Goal: Find contact information: Find contact information

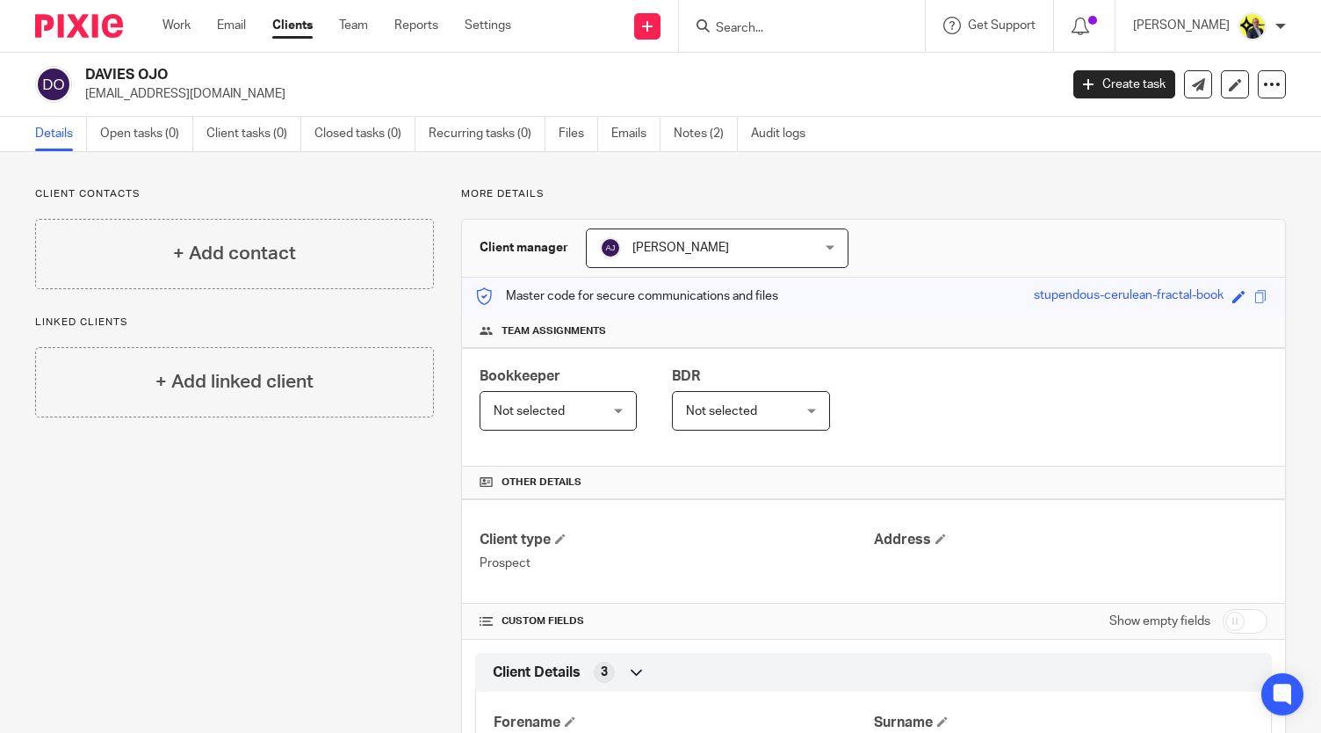
click at [729, 31] on input "Search" at bounding box center [793, 29] width 158 height 16
click at [790, 34] on input "Search" at bounding box center [793, 29] width 158 height 16
type input "l20"
click at [815, 75] on link at bounding box center [859, 75] width 297 height 40
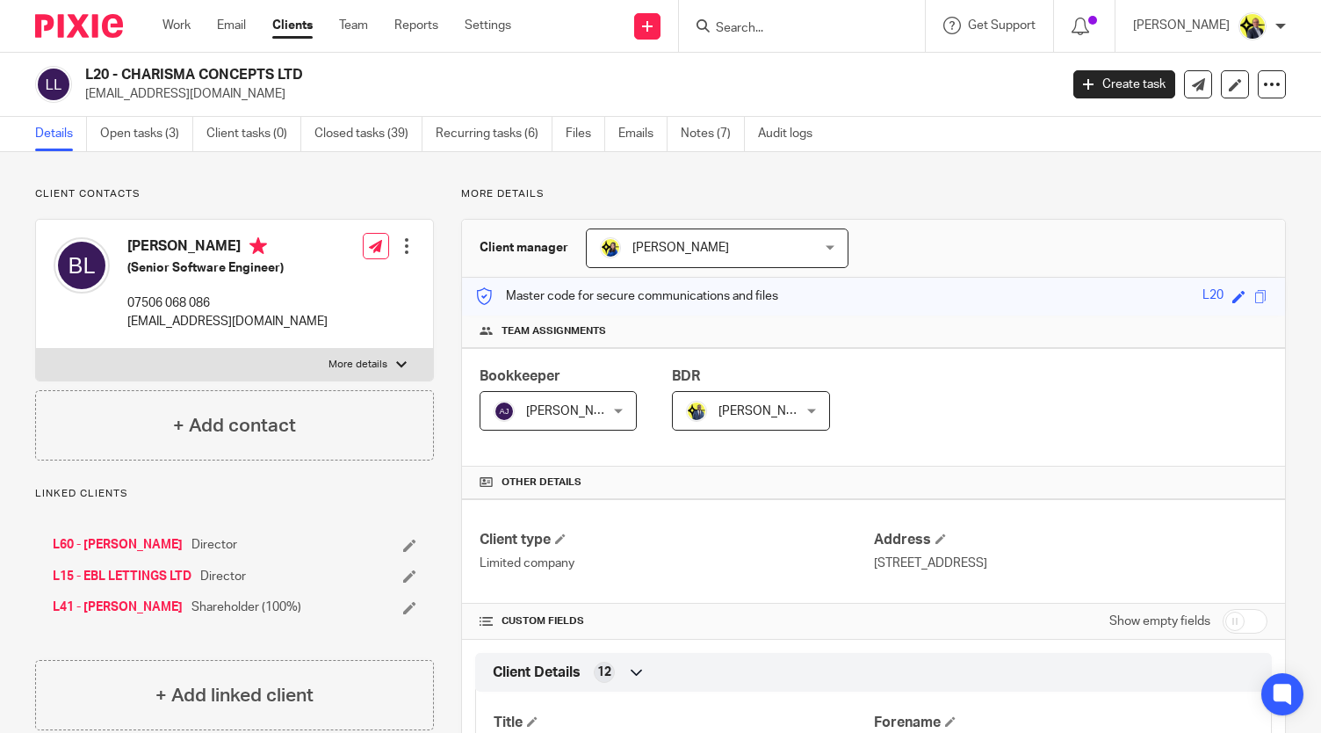
click at [242, 243] on h4 "[PERSON_NAME]" at bounding box center [227, 248] width 200 height 22
drag, startPoint x: 250, startPoint y: 245, endPoint x: 128, endPoint y: 246, distance: 122.1
click at [128, 246] on h4 "[PERSON_NAME]" at bounding box center [227, 248] width 200 height 22
copy h4 "[PERSON_NAME]"
drag, startPoint x: 356, startPoint y: 112, endPoint x: 309, endPoint y: 83, distance: 54.8
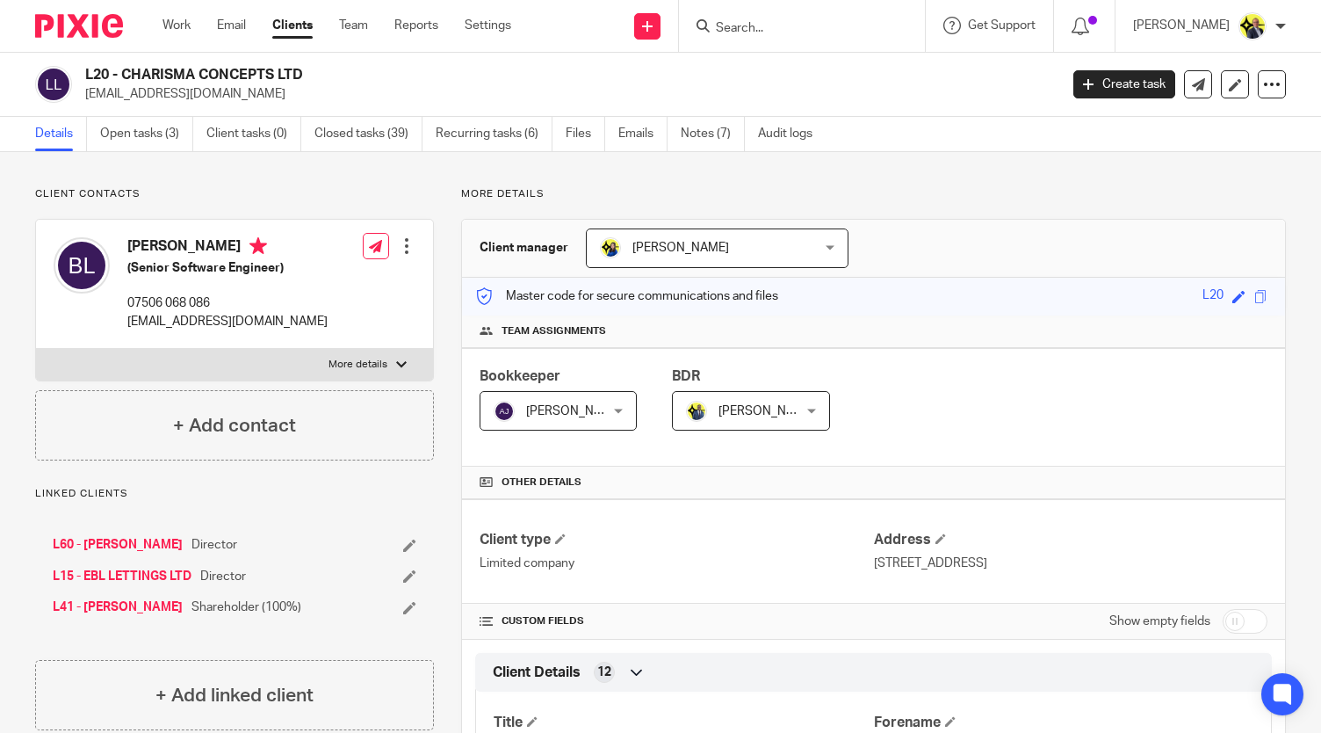
click at [309, 83] on h2 "L20 - CHARISMA CONCEPTS LTD" at bounding box center [469, 75] width 769 height 18
drag, startPoint x: 307, startPoint y: 77, endPoint x: 81, endPoint y: 75, distance: 226.6
click at [81, 75] on div "L20 - CHARISMA CONCEPTS LTD benlamp@icloud.com" at bounding box center [541, 84] width 1012 height 37
copy h2 "L20 - CHARISMA CONCEPTS LTD"
click at [155, 133] on link "Open tasks (3)" at bounding box center [146, 134] width 93 height 34
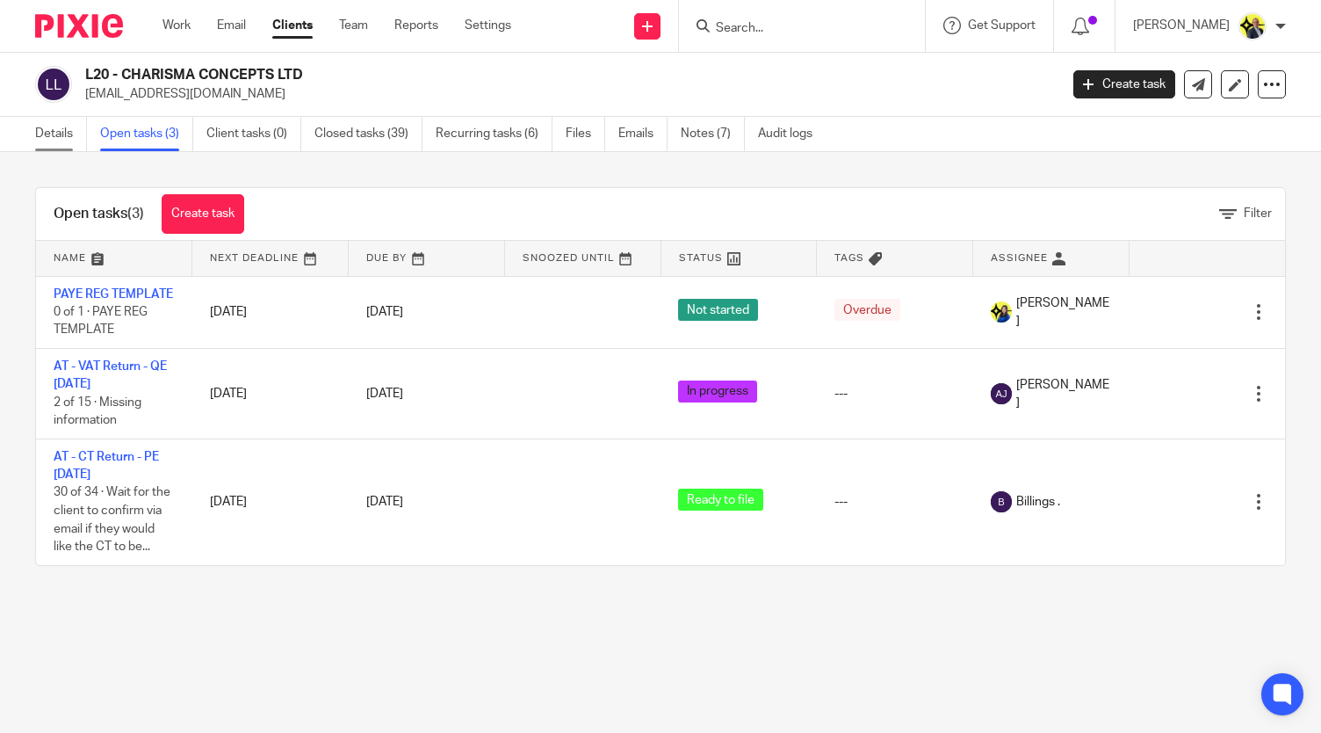
click at [67, 122] on link "Details" at bounding box center [61, 134] width 52 height 34
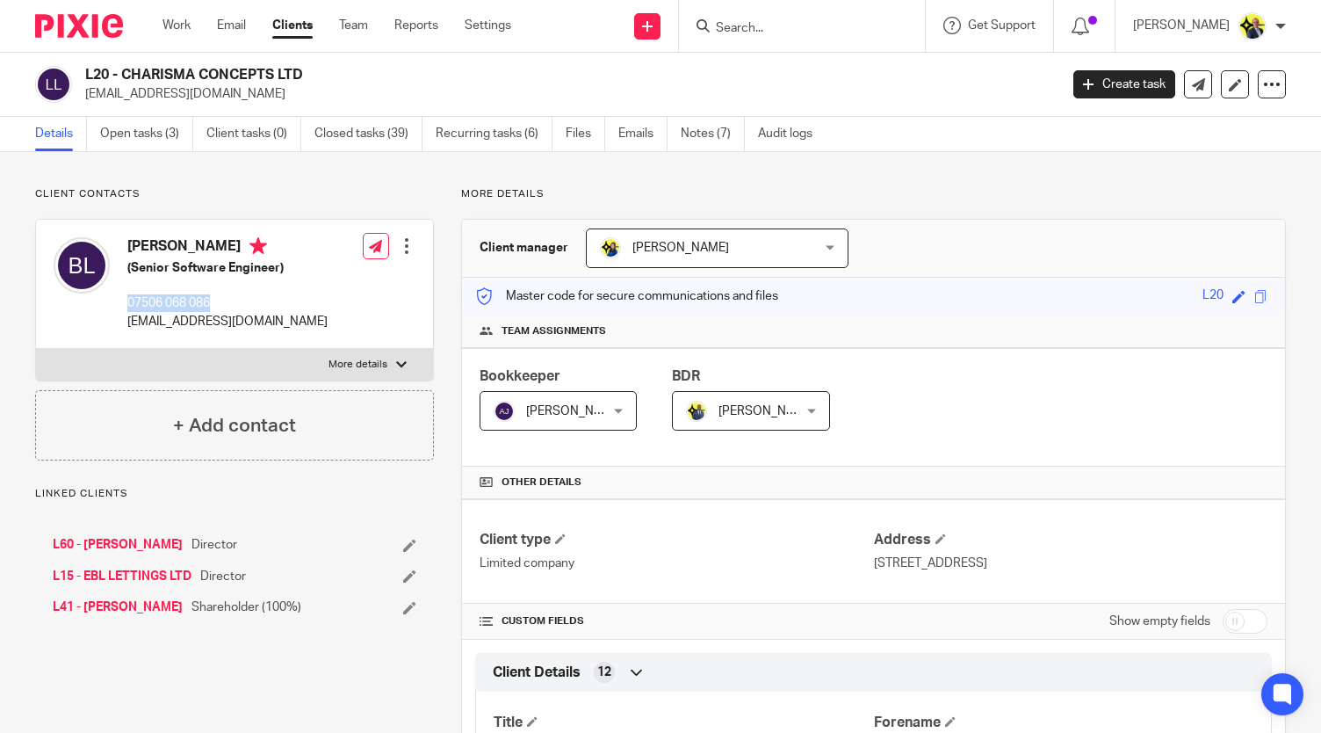
drag, startPoint x: 214, startPoint y: 299, endPoint x: 125, endPoint y: 305, distance: 89.7
click at [125, 305] on div "[PERSON_NAME] (Senior Software Engineer) 07506 068 086 [EMAIL_ADDRESS][DOMAIN_N…" at bounding box center [191, 283] width 274 height 111
copy p "07506 068 086"
click at [766, 25] on input "Search" at bounding box center [793, 29] width 158 height 16
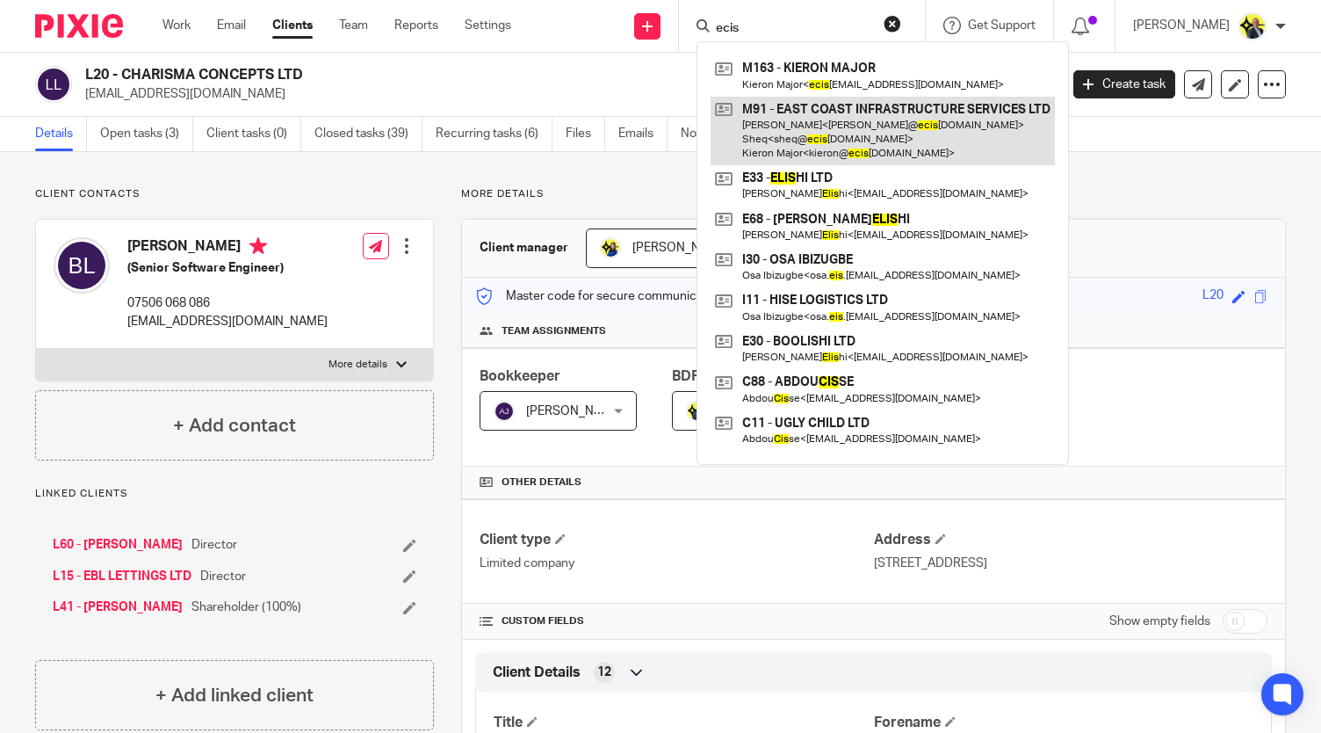
type input "ecis"
click at [851, 140] on link at bounding box center [883, 131] width 344 height 69
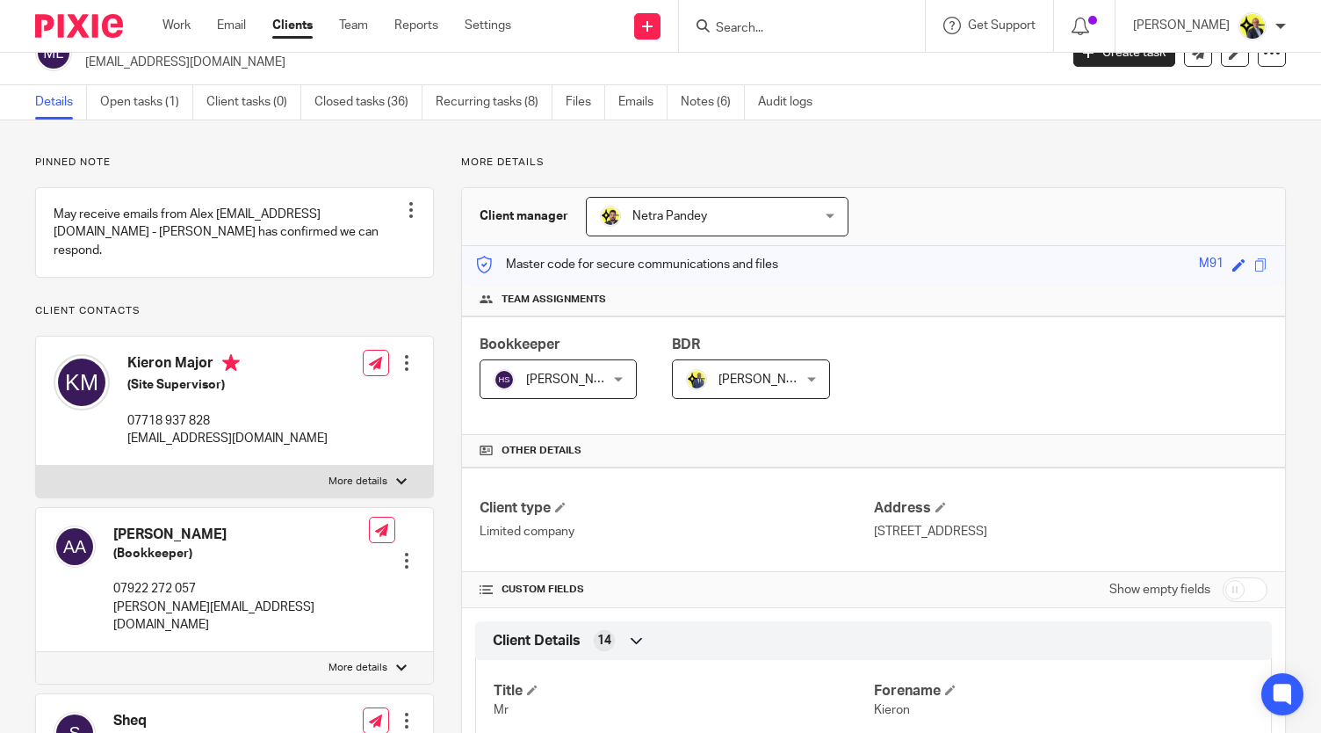
scroll to position [30, 0]
click at [590, 166] on p "More details" at bounding box center [873, 164] width 825 height 14
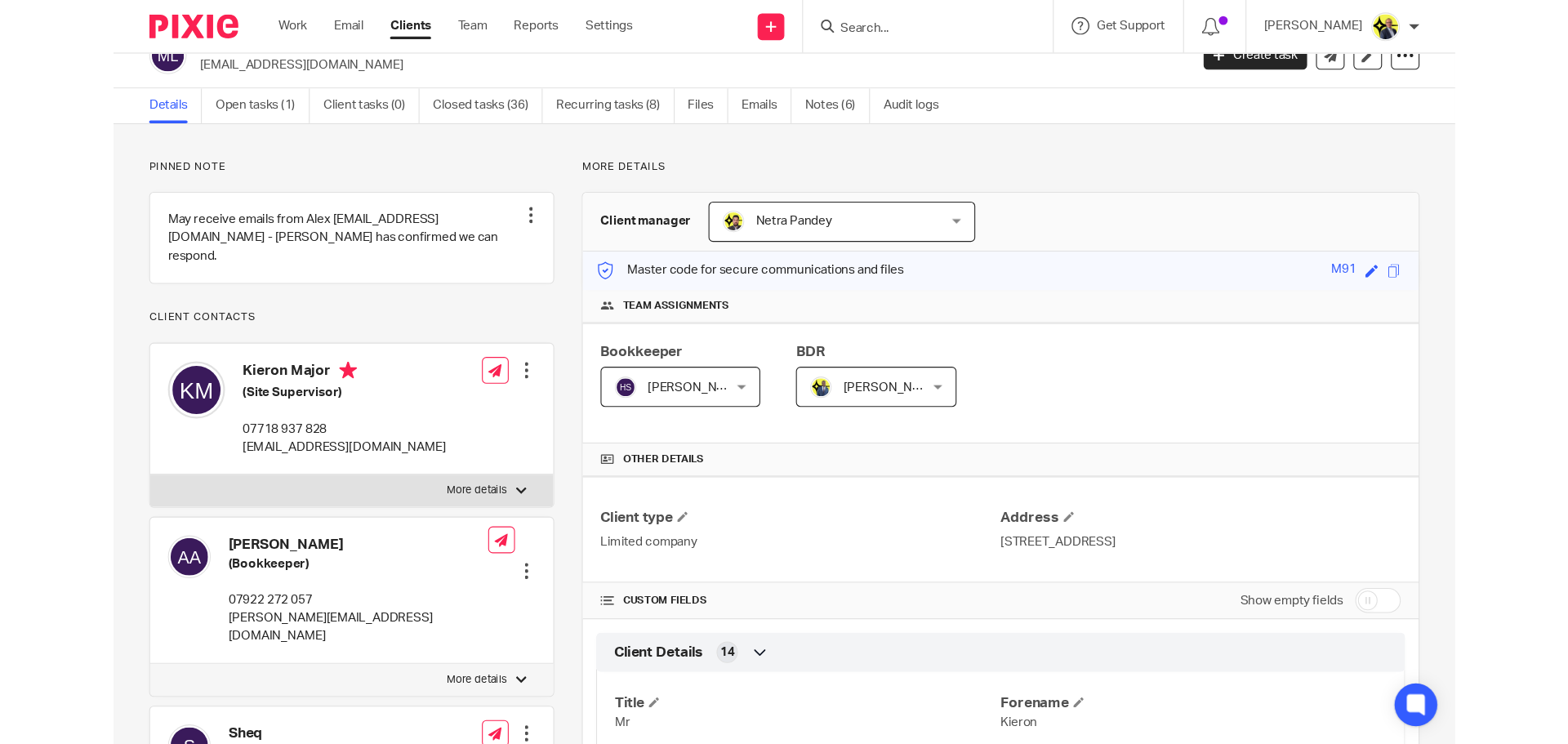
scroll to position [0, 0]
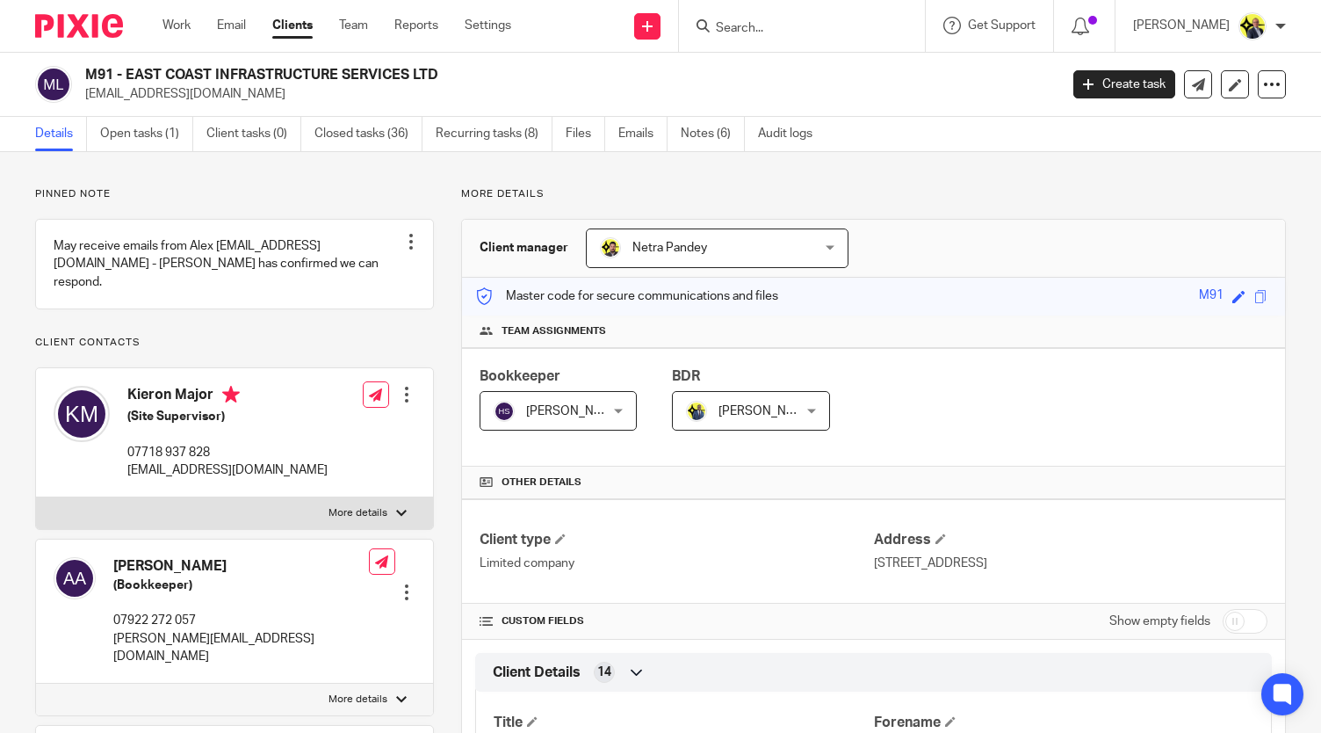
drag, startPoint x: 457, startPoint y: 85, endPoint x: 88, endPoint y: 69, distance: 369.2
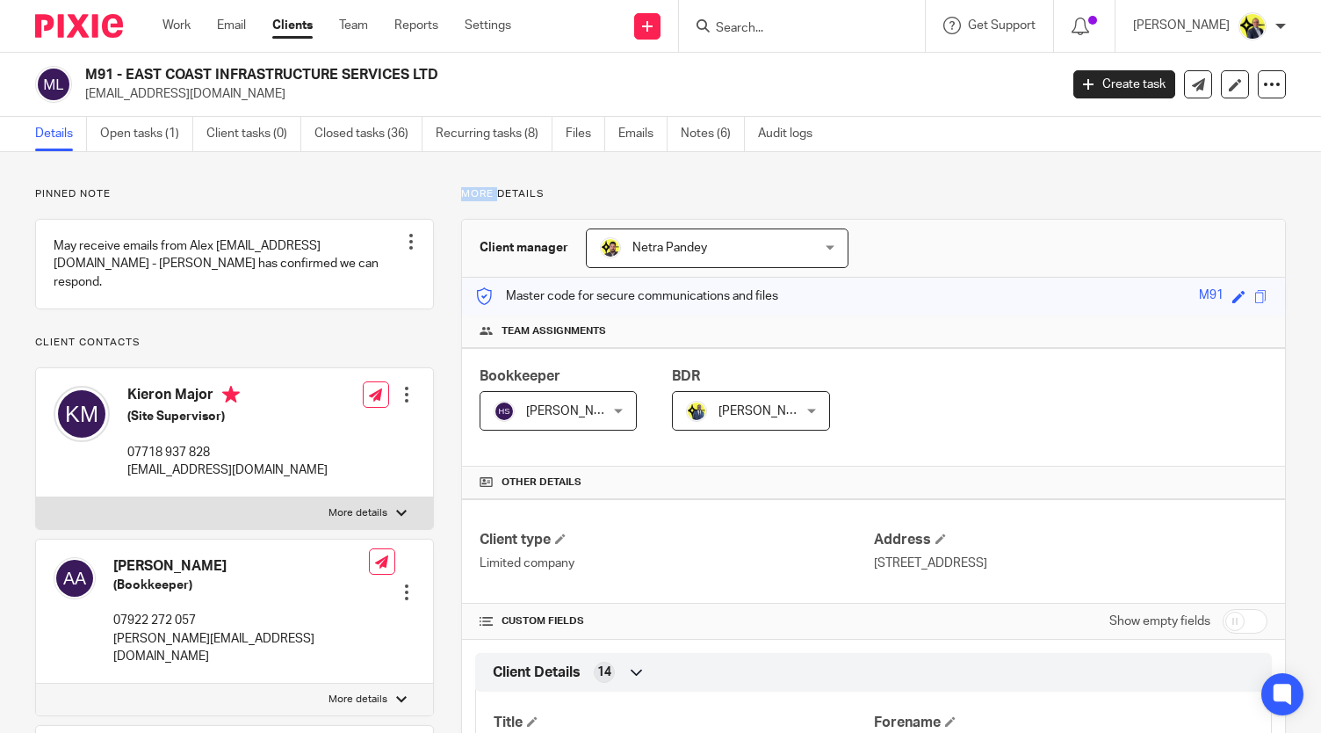
click at [88, 69] on div "M91 - EAST COAST INFRASTRUCTURE SERVICES LTD [EMAIL_ADDRESS][DOMAIN_NAME]" at bounding box center [566, 84] width 962 height 37
click at [88, 69] on h2 "M91 - EAST COAST INFRASTRUCTURE SERVICES LTD" at bounding box center [469, 75] width 769 height 18
drag, startPoint x: 87, startPoint y: 73, endPoint x: 460, endPoint y: 69, distance: 373.3
click at [460, 69] on h2 "M91 - EAST COAST INFRASTRUCTURE SERVICES LTD" at bounding box center [469, 75] width 769 height 18
copy h2 "M91 - EAST COAST INFRASTRUCTURE SERVICES LTD"
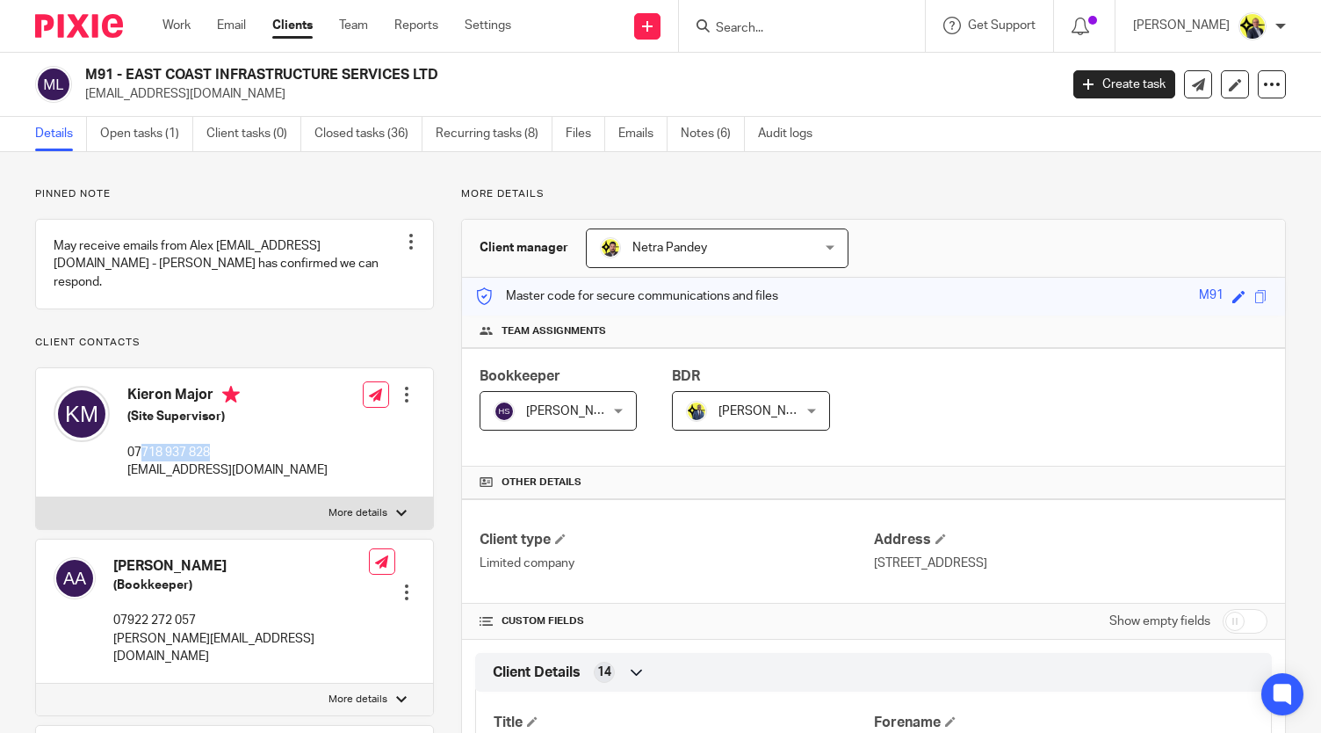
drag, startPoint x: 227, startPoint y: 447, endPoint x: 151, endPoint y: 462, distance: 77.9
click at [146, 454] on p "07718 937 828" at bounding box center [227, 453] width 200 height 18
drag, startPoint x: 204, startPoint y: 624, endPoint x: 114, endPoint y: 621, distance: 89.7
click at [114, 621] on p "07922 272 057" at bounding box center [241, 620] width 256 height 18
copy p "07922 272 057"
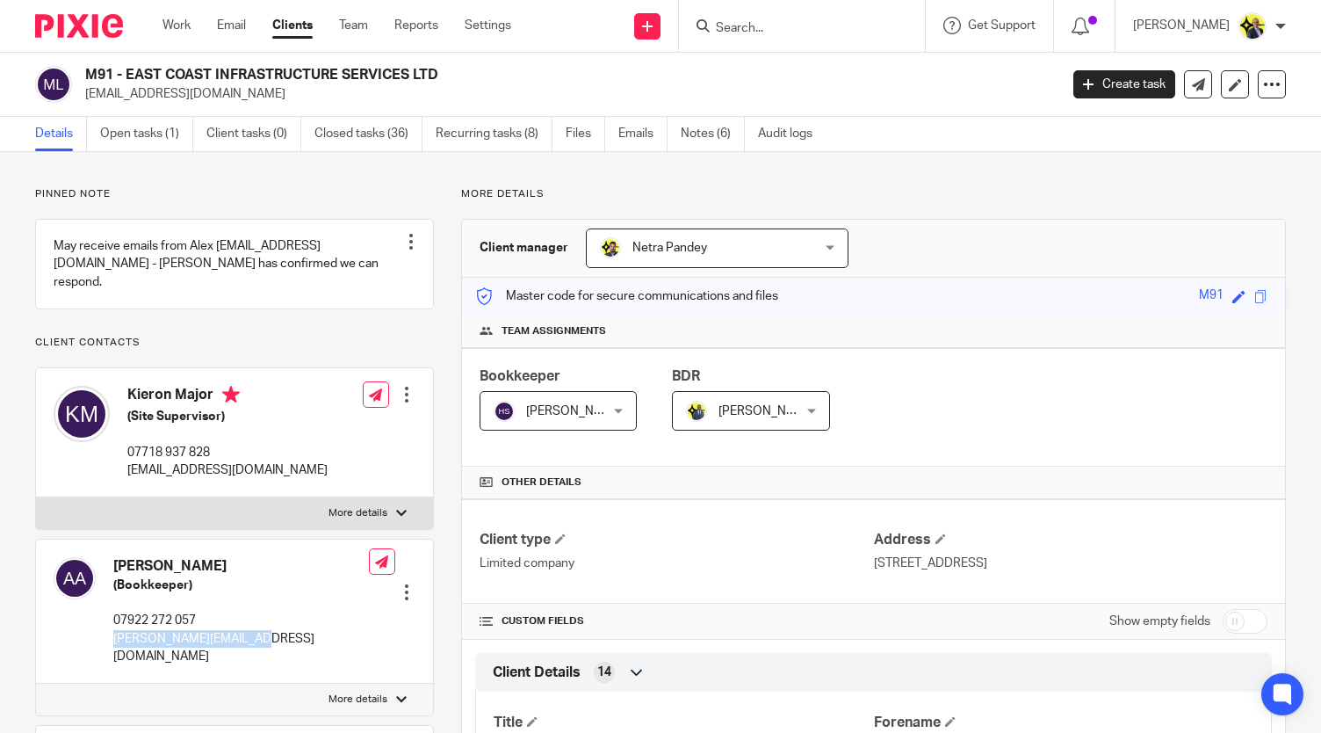
drag, startPoint x: 241, startPoint y: 636, endPoint x: 109, endPoint y: 644, distance: 132.0
click at [109, 644] on div "[PERSON_NAME] (Bookkeeper) 07922 272 057 [PERSON_NAME][EMAIL_ADDRESS][DOMAIN_NA…" at bounding box center [234, 611] width 397 height 144
copy p "[PERSON_NAME][EMAIL_ADDRESS][DOMAIN_NAME]"
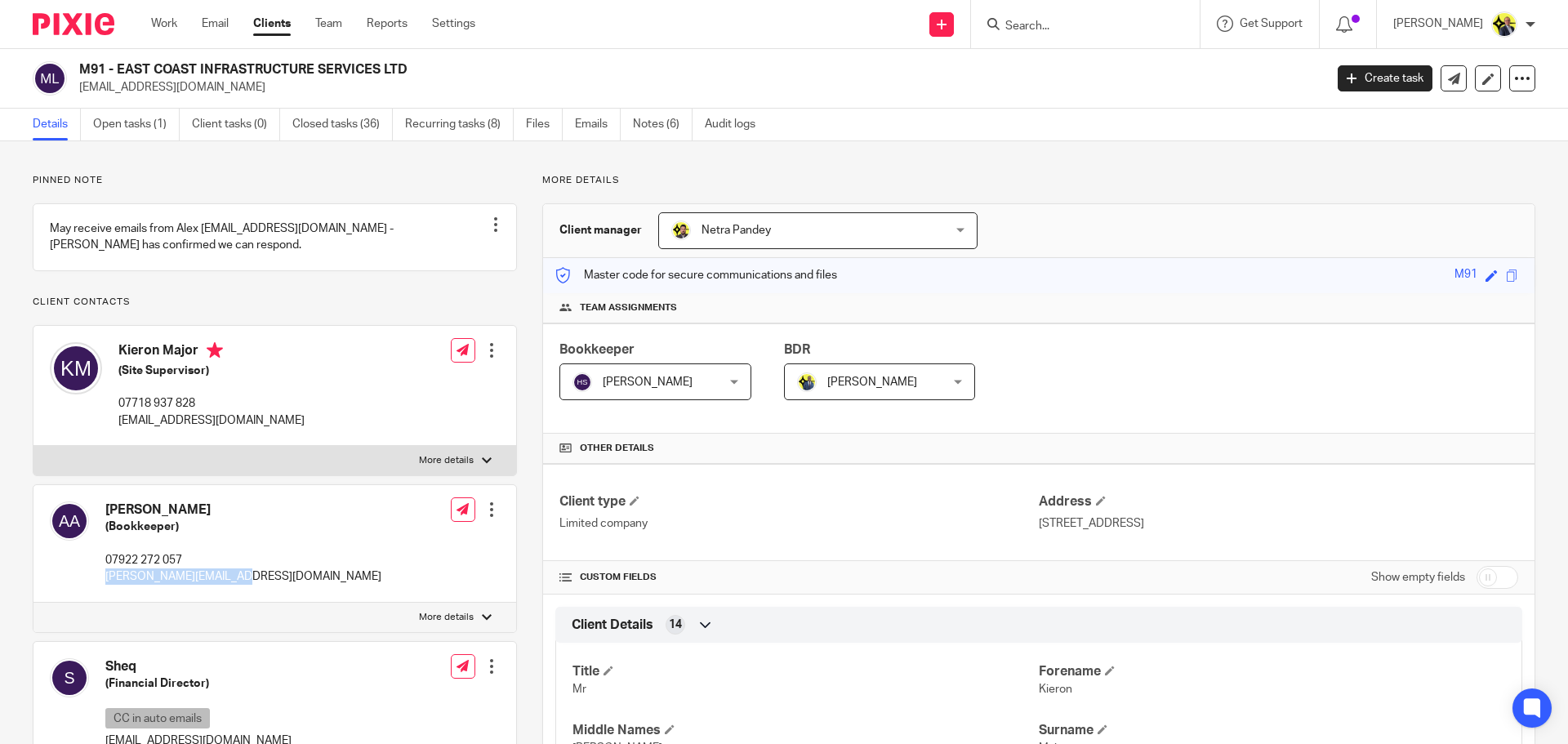
drag, startPoint x: 80, startPoint y: 69, endPoint x: 413, endPoint y: 56, distance: 333.3
click at [413, 56] on div "M91 - EAST COAST INFRASTRUCTURE SERVICES LTD [EMAIL_ADDRESS][DOMAIN_NAME] Creat…" at bounding box center [784, 79] width 1568 height 60
copy h2 "M91 - EAST COAST INFRASTRUCTURE SERVICES LTD"
click at [520, 74] on h2 "M91 - EAST COAST INFRASTRUCTURE SERVICES LTD" at bounding box center [573, 70] width 988 height 17
